Goal: Task Accomplishment & Management: Manage account settings

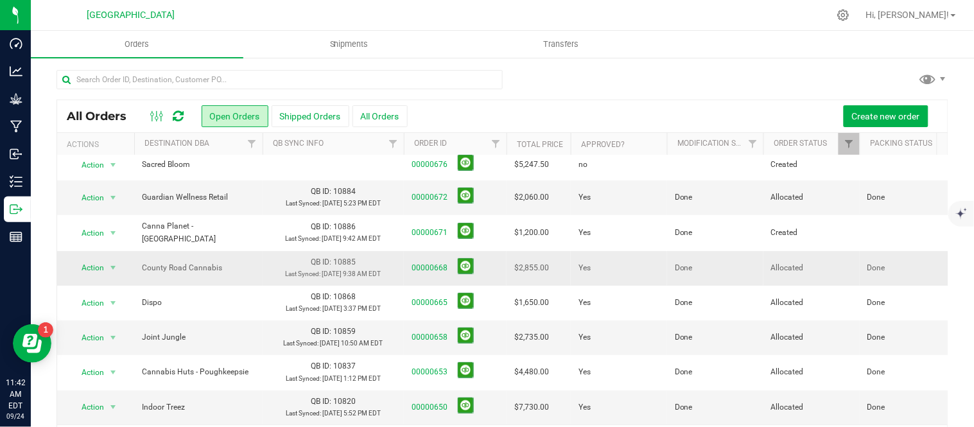
scroll to position [96, 0]
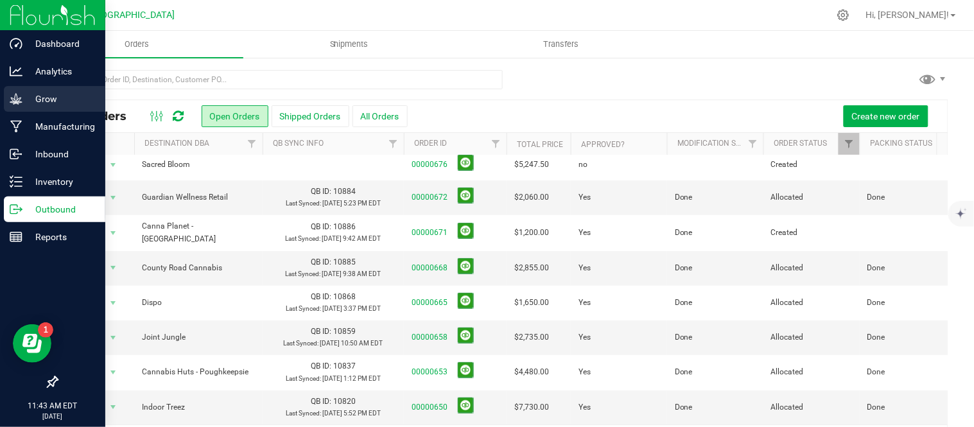
click at [49, 101] on p "Grow" at bounding box center [60, 98] width 77 height 15
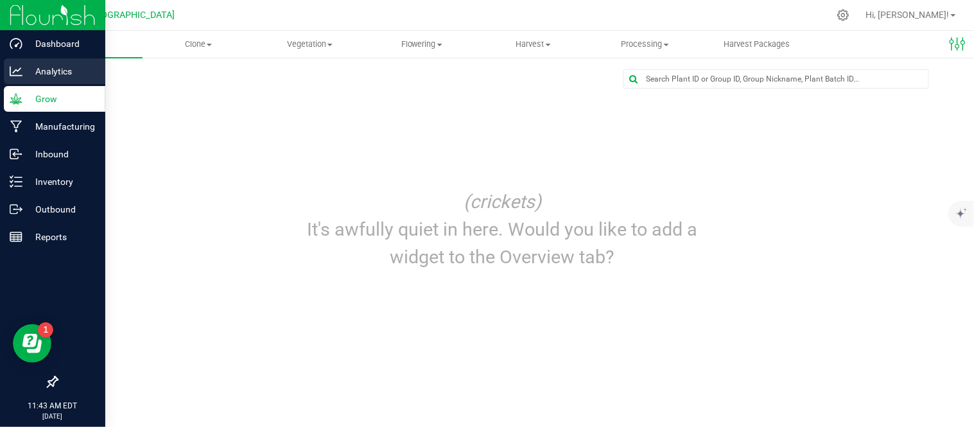
click at [50, 72] on p "Analytics" at bounding box center [60, 71] width 77 height 15
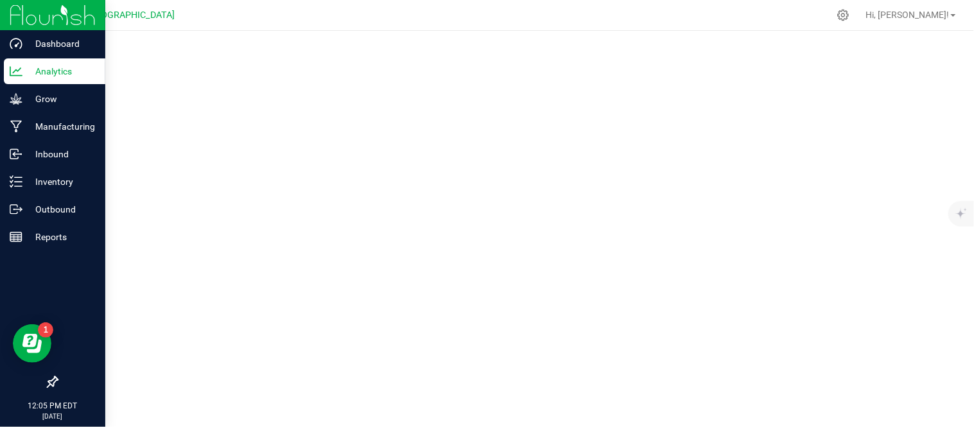
drag, startPoint x: 50, startPoint y: 72, endPoint x: 54, endPoint y: 64, distance: 8.6
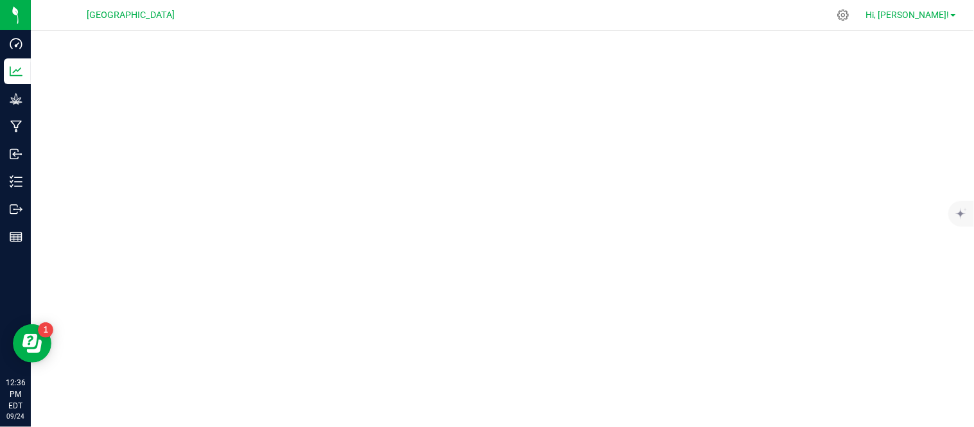
click at [942, 17] on span "Hi, [PERSON_NAME]!" at bounding box center [907, 15] width 83 height 10
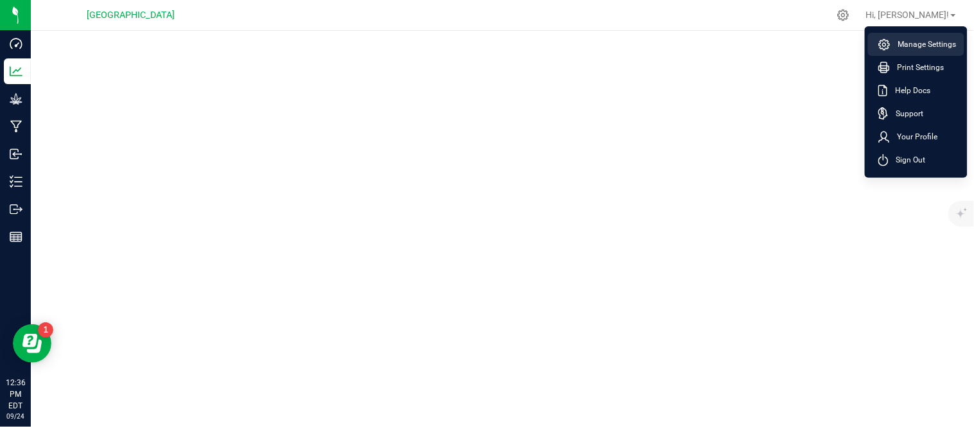
click at [915, 48] on span "Manage Settings" at bounding box center [923, 44] width 66 height 13
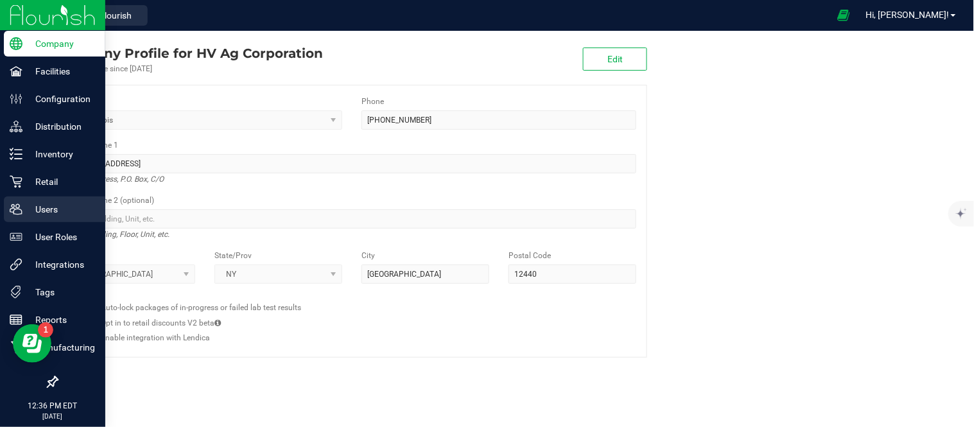
click at [44, 216] on p "Users" at bounding box center [60, 209] width 77 height 15
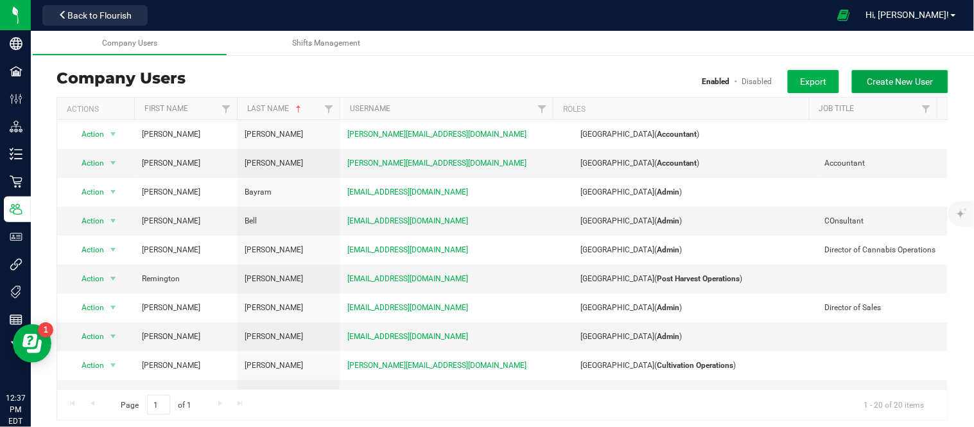
click at [871, 84] on span "Create New User" at bounding box center [900, 81] width 66 height 10
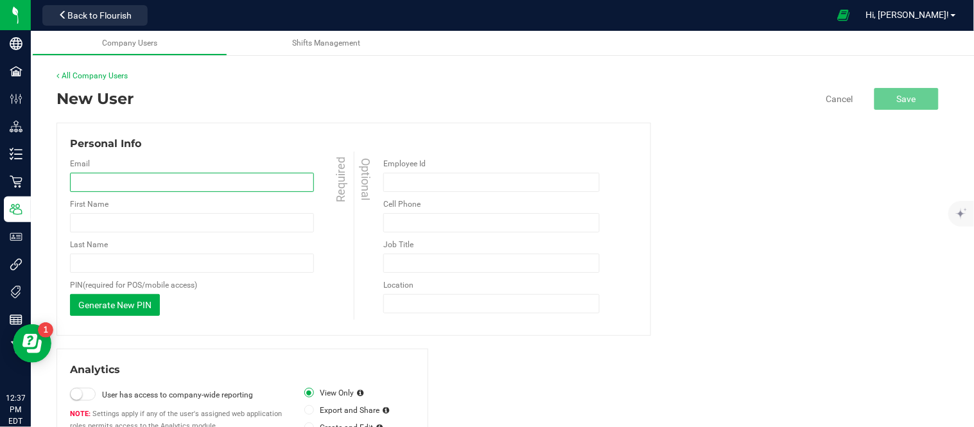
click at [243, 189] on input "email" at bounding box center [192, 182] width 244 height 19
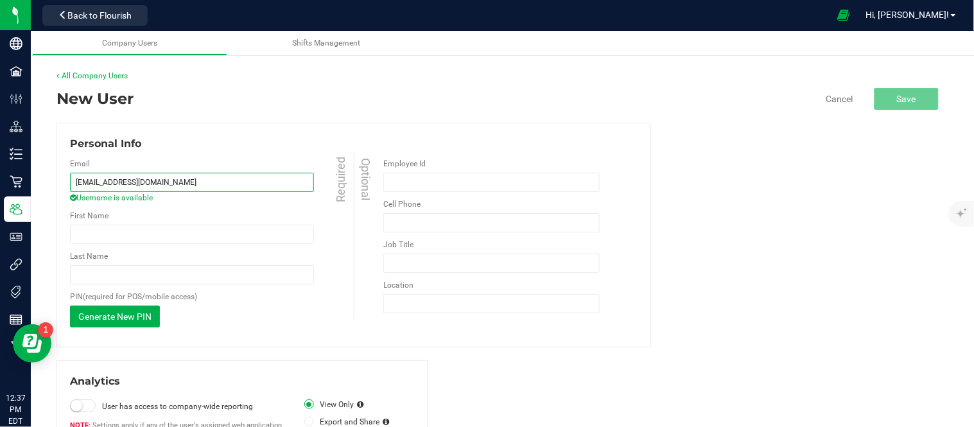
type input "[EMAIL_ADDRESS][DOMAIN_NAME]"
type input "G"
type input "[PERSON_NAME]"
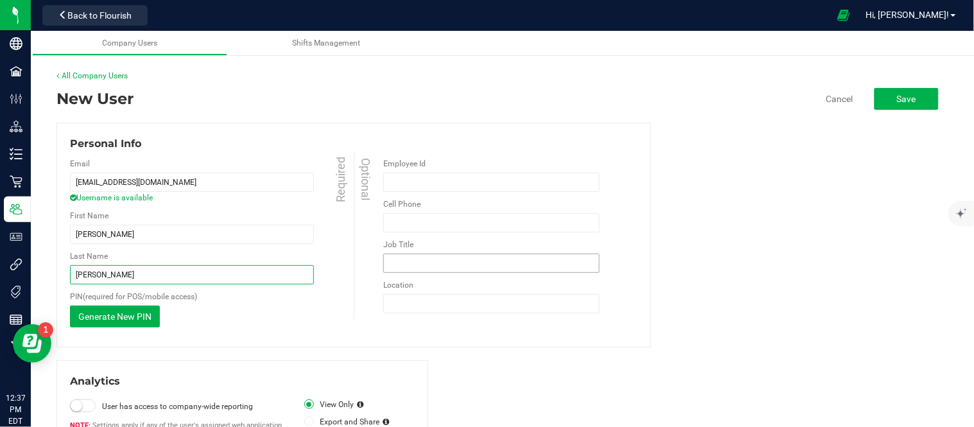
type input "Bevilacqua"
click at [460, 261] on input "Job Title" at bounding box center [491, 263] width 216 height 19
type input "Account Manager"
click at [412, 332] on div "Email marco@highfallscannany.com Username is available Required First Name Marc…" at bounding box center [353, 242] width 567 height 182
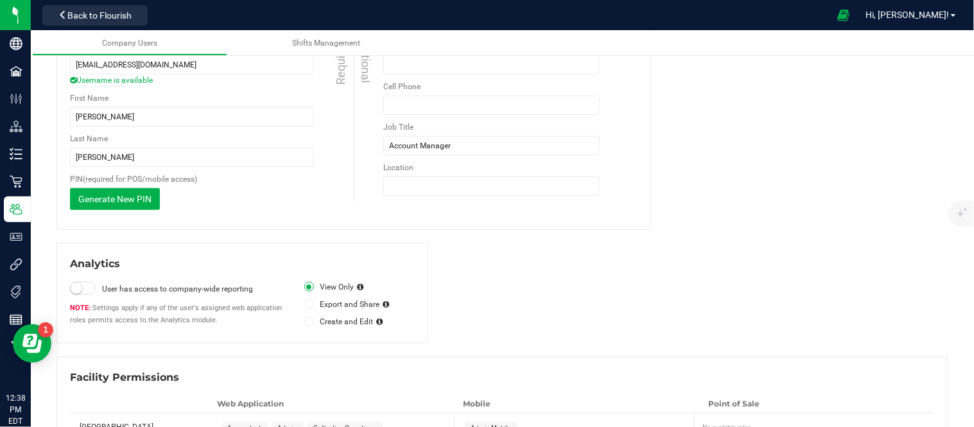
scroll to position [189, 0]
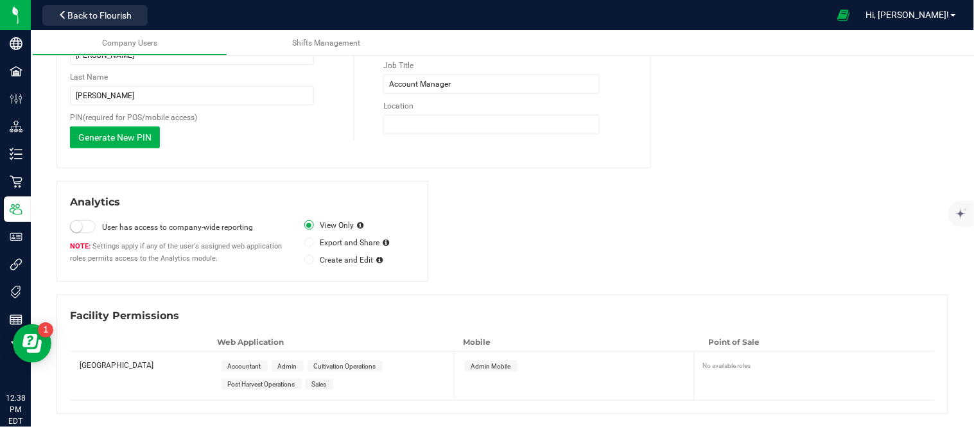
click at [73, 225] on small at bounding box center [77, 227] width 12 height 12
click at [327, 388] on span "Sales" at bounding box center [319, 384] width 15 height 7
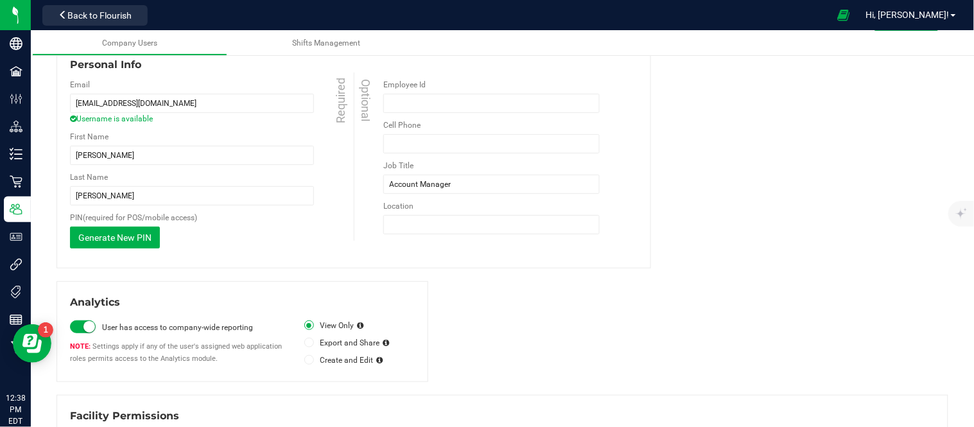
scroll to position [46, 0]
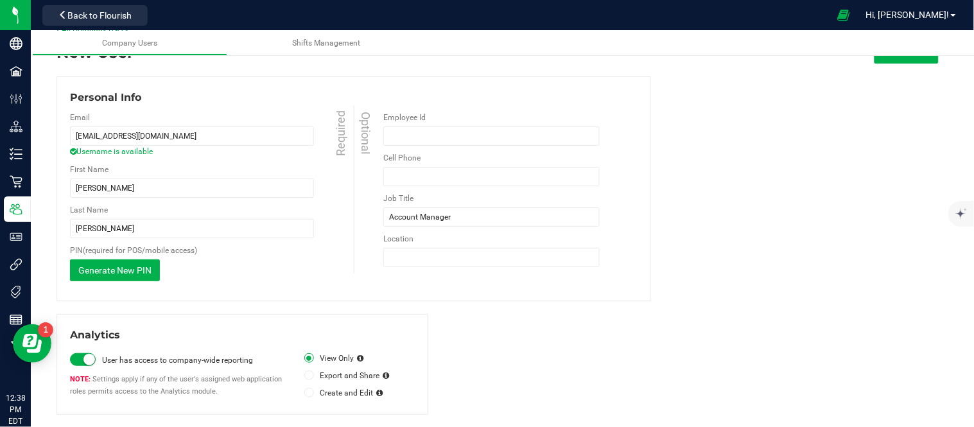
click at [90, 363] on small at bounding box center [89, 360] width 12 height 12
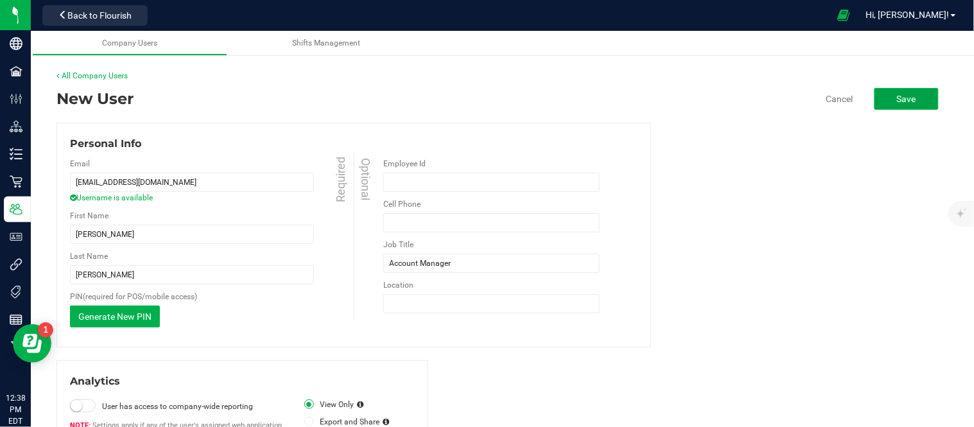
click at [919, 100] on button "Save" at bounding box center [906, 99] width 64 height 22
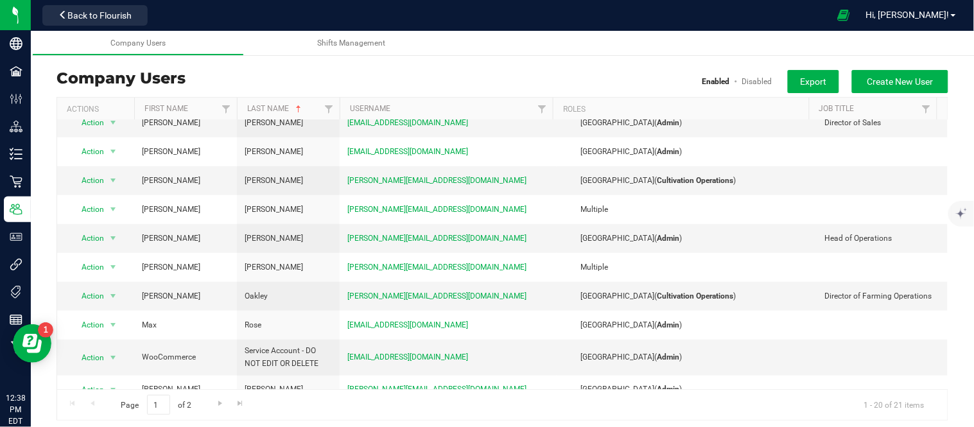
scroll to position [285, 0]
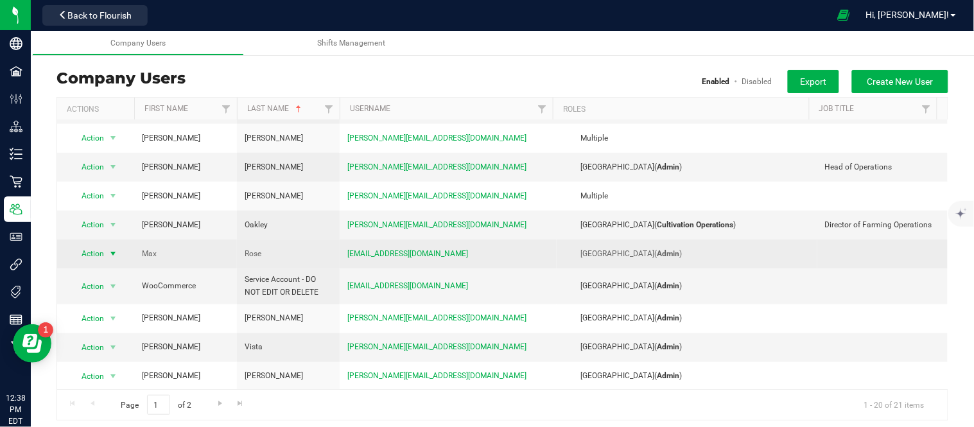
click at [108, 259] on span "select" at bounding box center [113, 253] width 10 height 10
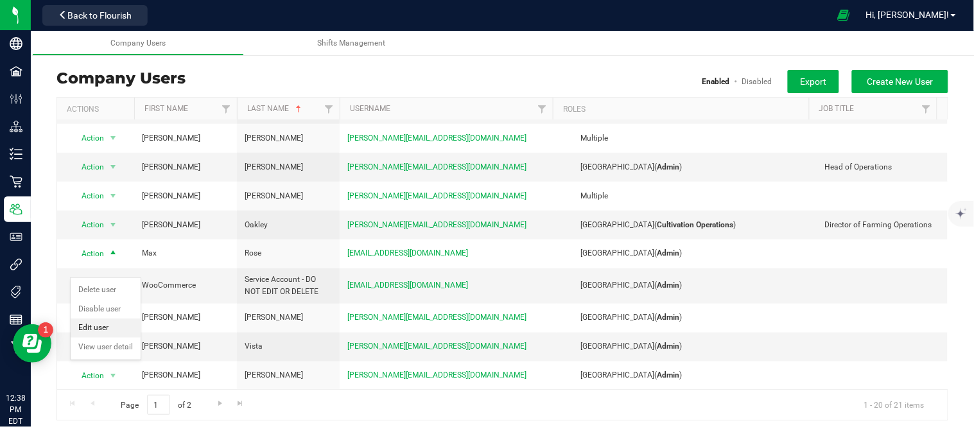
click at [108, 325] on li "Edit user" at bounding box center [106, 327] width 70 height 19
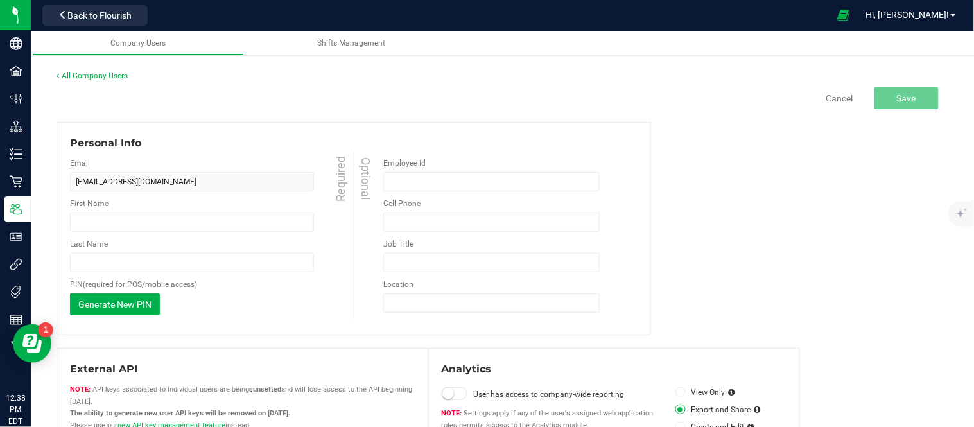
type input "Max"
type input "Rose"
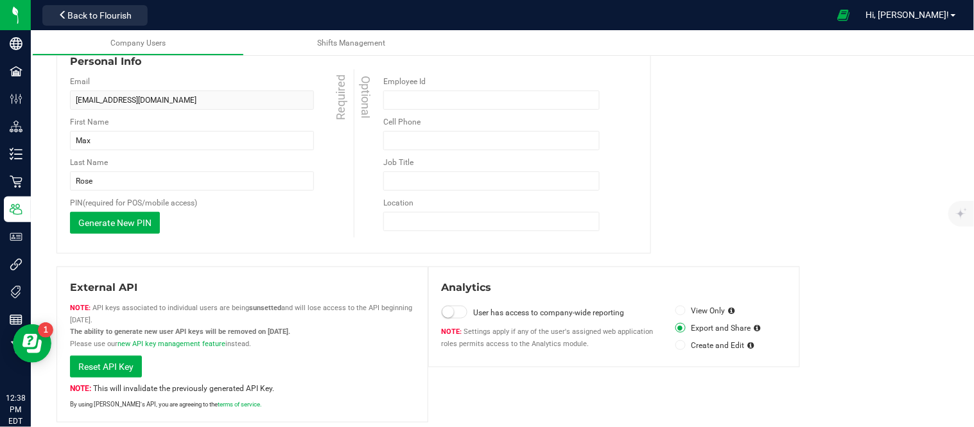
scroll to position [71, 0]
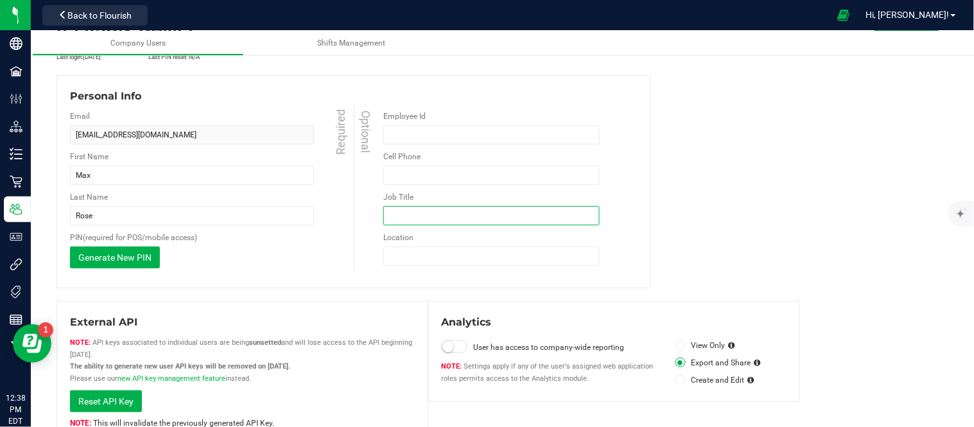
click at [439, 225] on input "Job Title" at bounding box center [491, 215] width 216 height 19
type input "Account Manager"
click at [756, 247] on div "Personal Info Email max@highfallscannany.com Required First Name Max Required L…" at bounding box center [502, 181] width 892 height 213
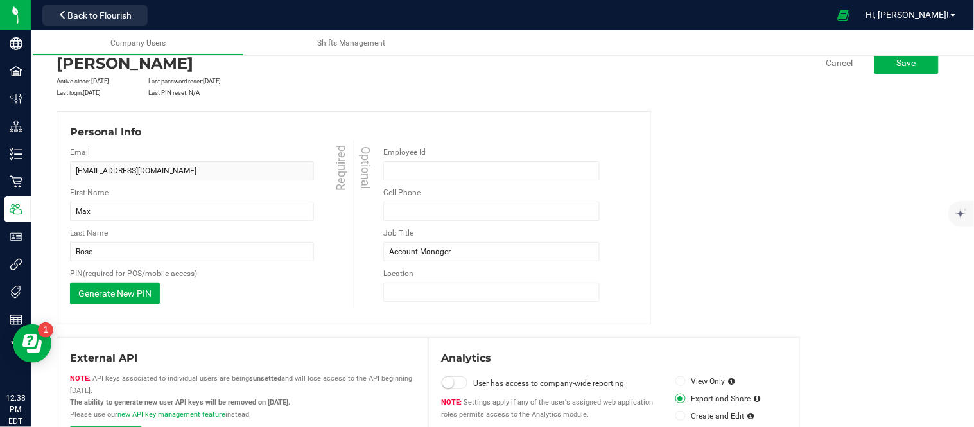
scroll to position [0, 0]
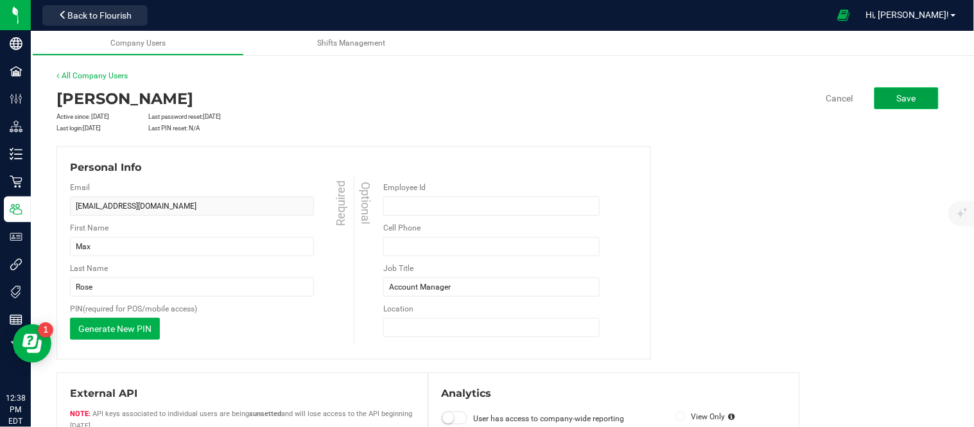
click at [897, 98] on span "Save" at bounding box center [906, 98] width 19 height 10
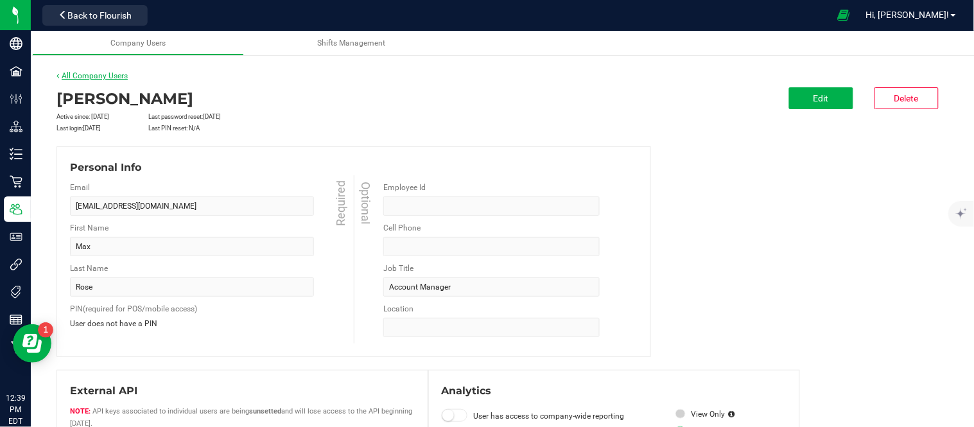
click at [92, 76] on link "All Company Users" at bounding box center [91, 75] width 71 height 9
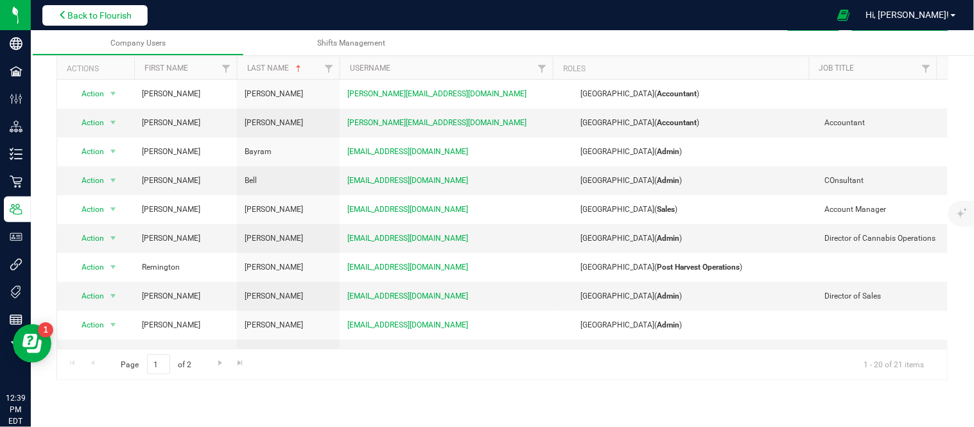
click at [132, 10] on span "Back to Flourish" at bounding box center [99, 15] width 64 height 10
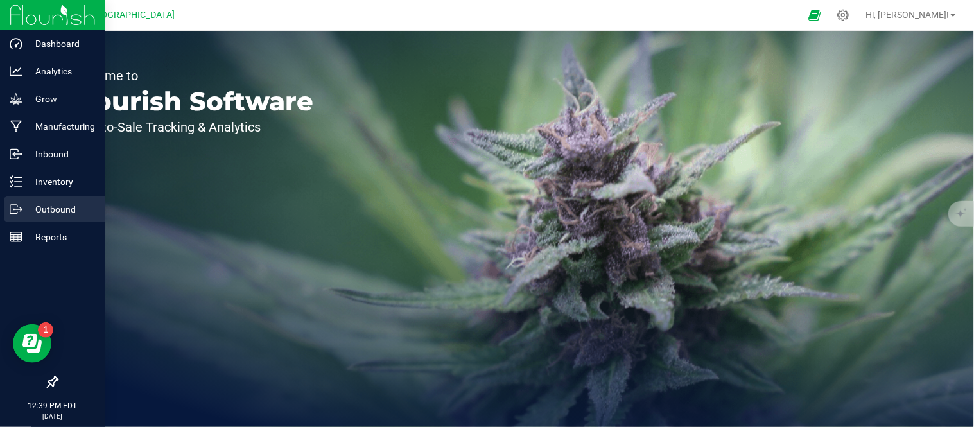
click at [13, 209] on circle at bounding box center [14, 210] width 2 height 2
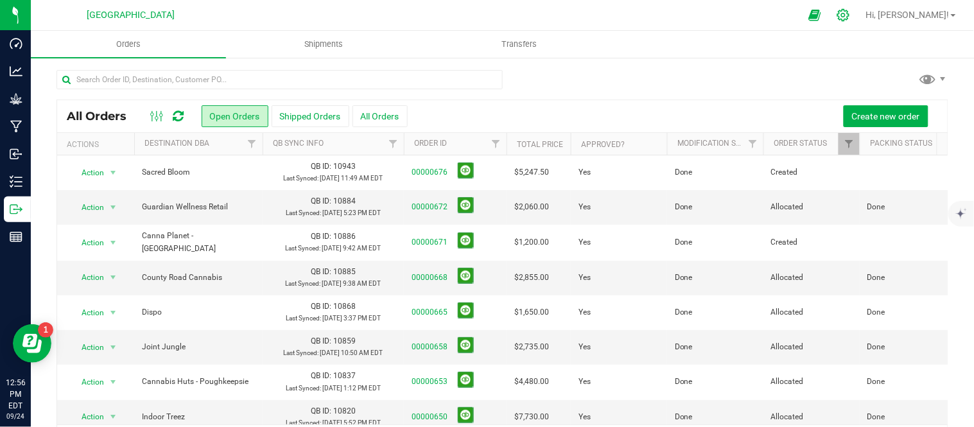
click at [849, 21] on icon at bounding box center [843, 15] width 12 height 12
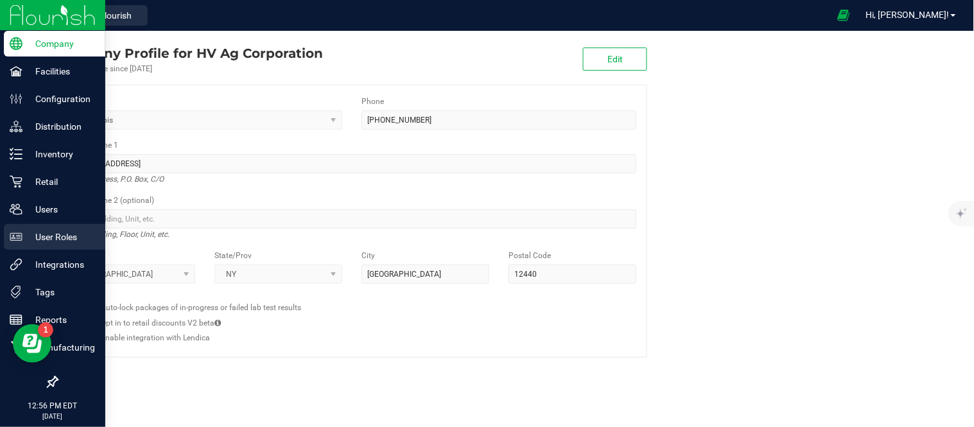
click at [62, 241] on p "User Roles" at bounding box center [60, 236] width 77 height 15
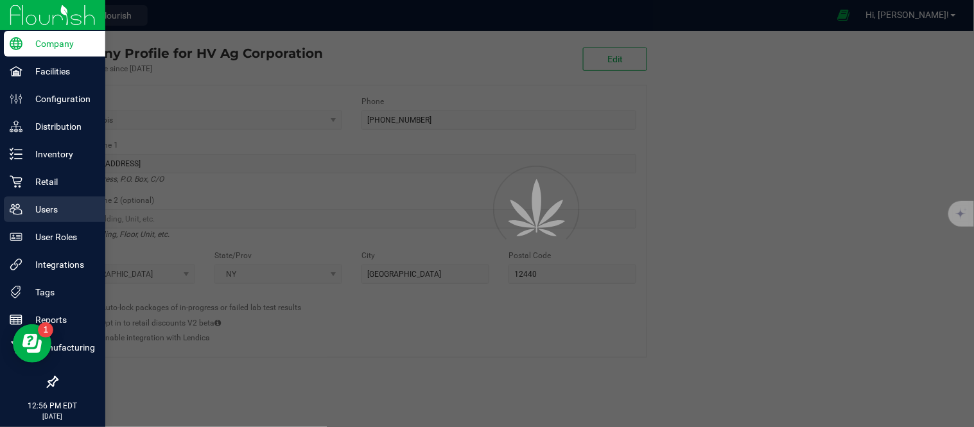
click at [48, 211] on p "Users" at bounding box center [60, 209] width 77 height 15
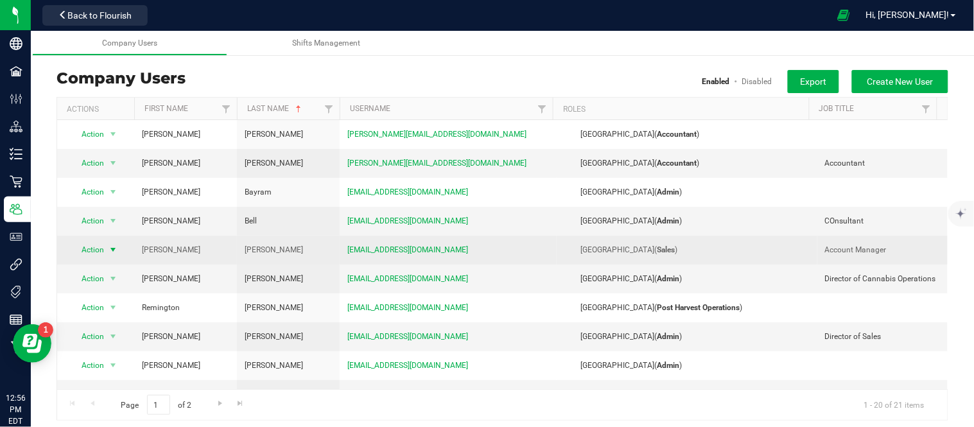
click at [103, 250] on span "Action" at bounding box center [87, 250] width 35 height 18
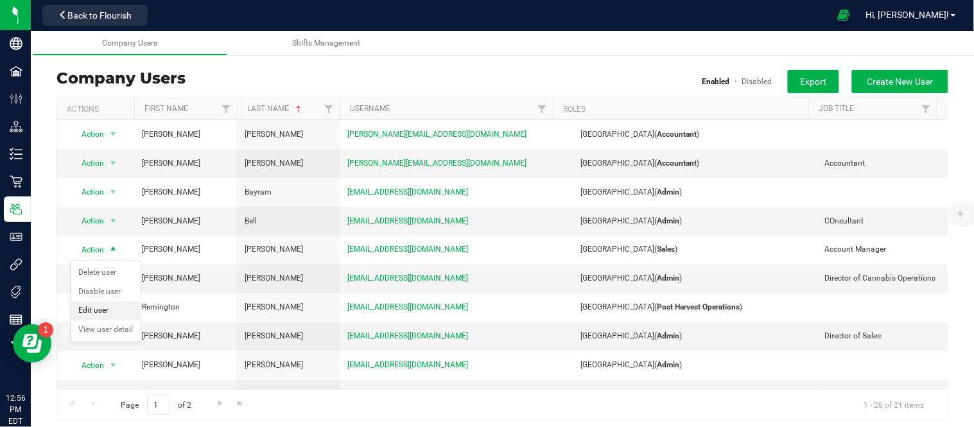
click at [107, 311] on li "Edit user" at bounding box center [106, 310] width 70 height 19
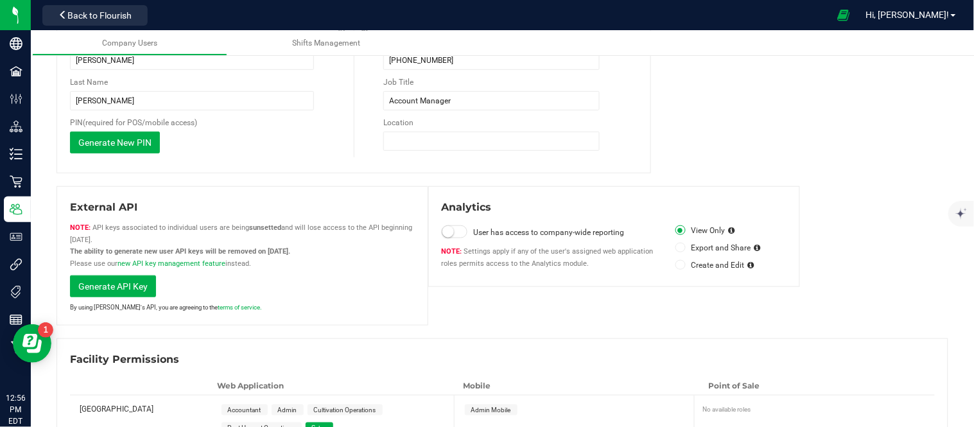
scroll to position [184, 0]
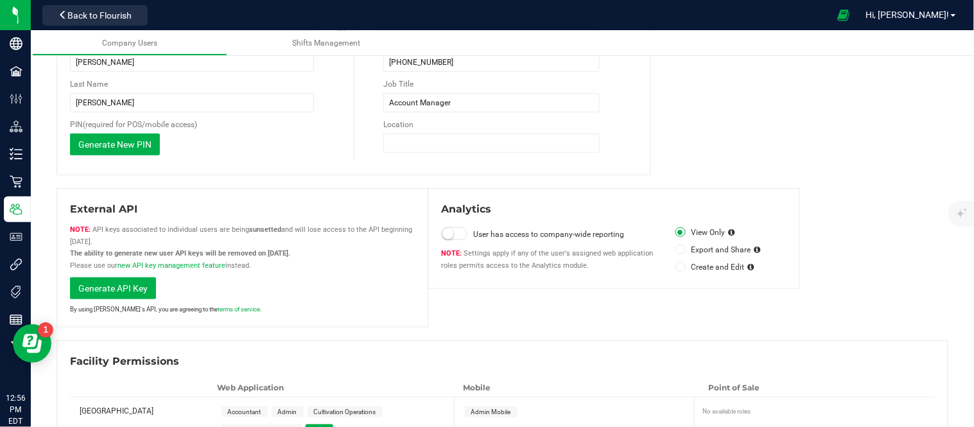
click at [442, 239] on small at bounding box center [448, 234] width 12 height 12
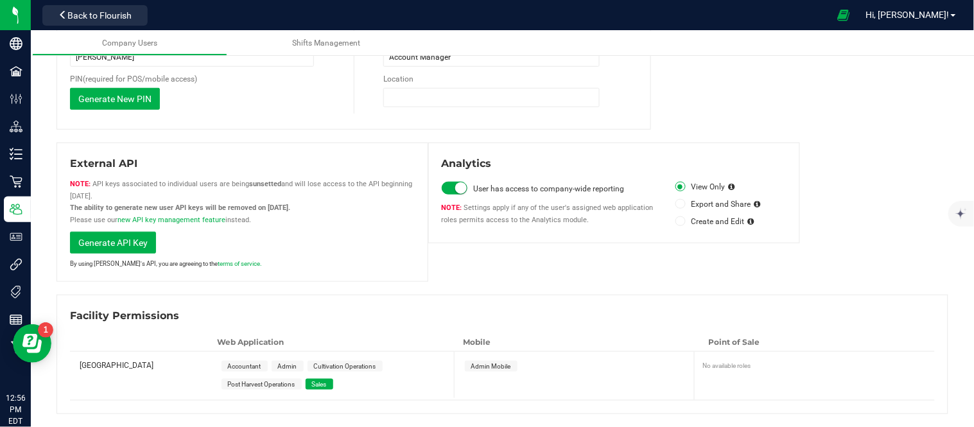
click at [297, 365] on span "Admin" at bounding box center [287, 366] width 19 height 7
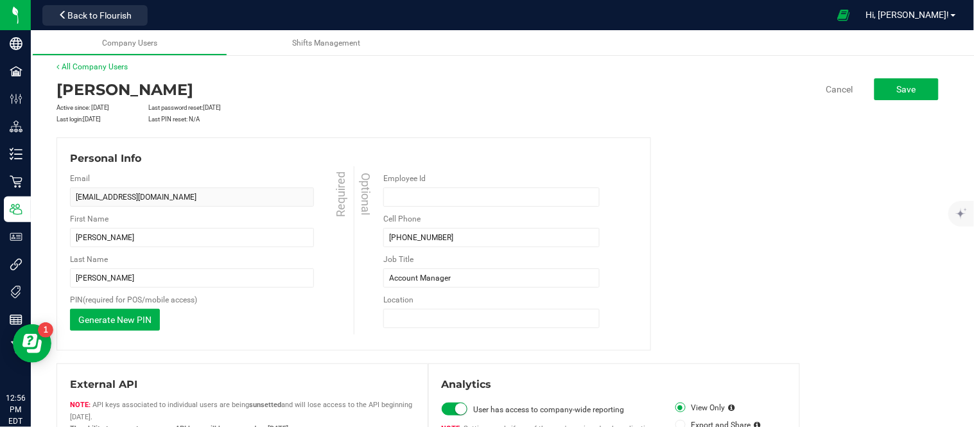
scroll to position [0, 0]
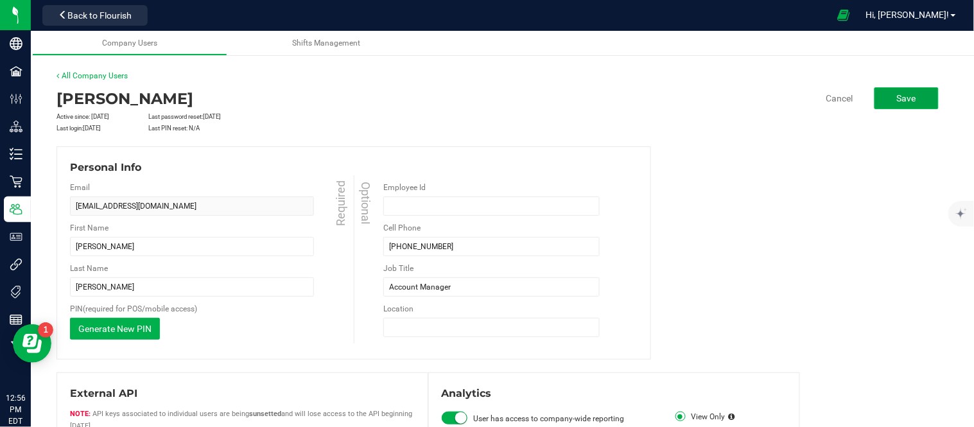
click at [874, 98] on button "Save" at bounding box center [906, 98] width 64 height 22
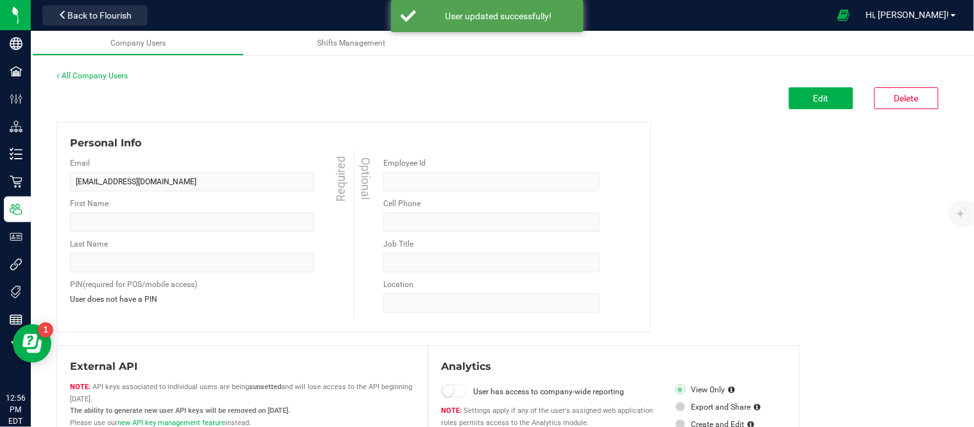
type input "Marco"
type input "Bevilacqua"
type input "5167320650"
type input "Account Manager"
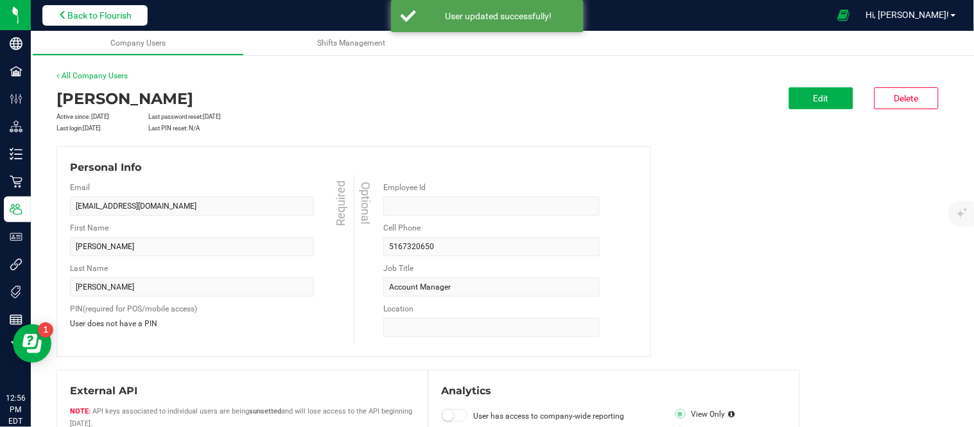
click at [122, 5] on button "Back to Flourish" at bounding box center [94, 15] width 105 height 21
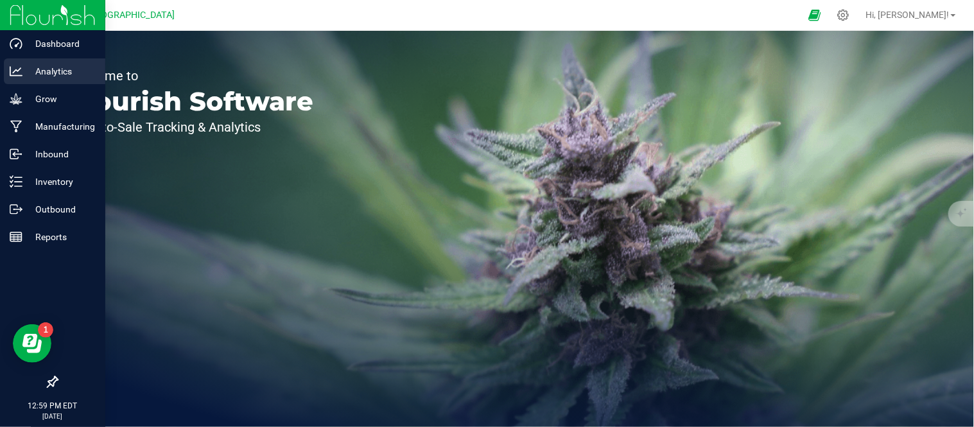
click at [43, 73] on p "Analytics" at bounding box center [60, 71] width 77 height 15
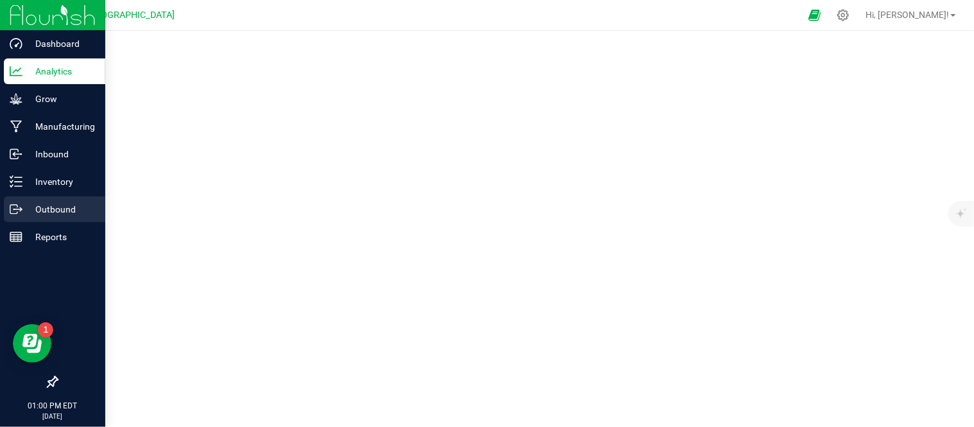
click at [39, 220] on div "Outbound" at bounding box center [54, 209] width 101 height 26
